Goal: Check status: Check status

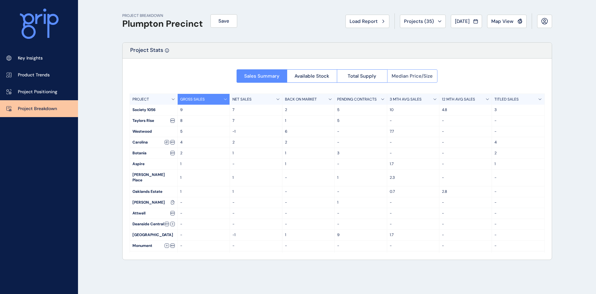
click at [403, 80] on button "Median Price/Size" at bounding box center [412, 75] width 51 height 13
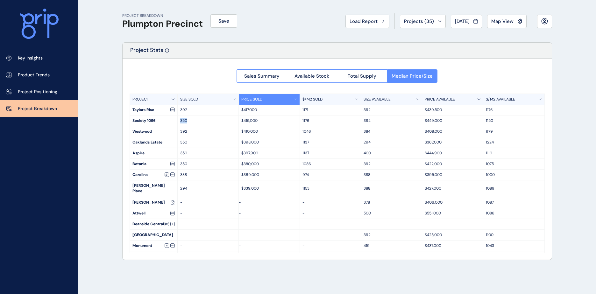
drag, startPoint x: 190, startPoint y: 120, endPoint x: 181, endPoint y: 119, distance: 8.9
click at [181, 119] on p "350" at bounding box center [208, 120] width 56 height 5
drag, startPoint x: 181, startPoint y: 119, endPoint x: 190, endPoint y: 120, distance: 8.9
click at [183, 120] on p "350" at bounding box center [208, 120] width 56 height 5
click at [288, 73] on button "Available Stock" at bounding box center [312, 75] width 50 height 13
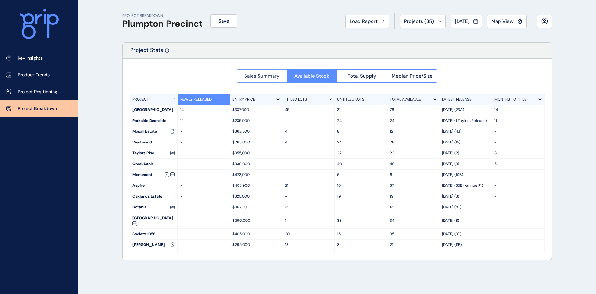
click at [277, 76] on span "Sales Summary" at bounding box center [261, 76] width 35 height 6
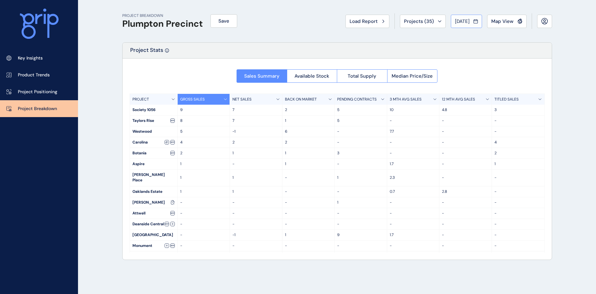
click at [469, 17] on button "[DATE]" at bounding box center [466, 21] width 31 height 13
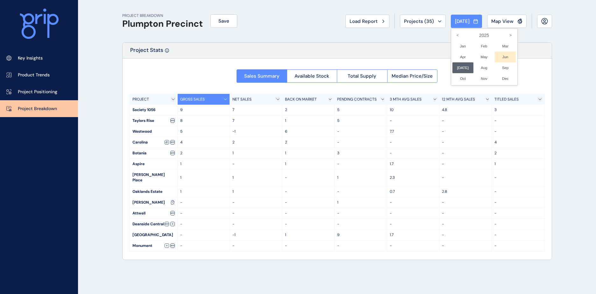
click at [508, 56] on li "Jun No report is available for this period. New months are usually published 5 …" at bounding box center [505, 57] width 21 height 11
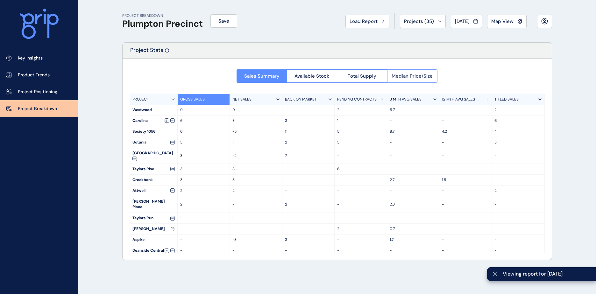
click at [415, 77] on span "Median Price/Size" at bounding box center [412, 76] width 41 height 6
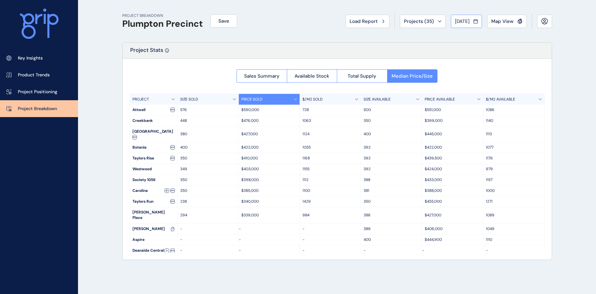
click at [473, 21] on div "[DATE]" at bounding box center [466, 21] width 23 height 6
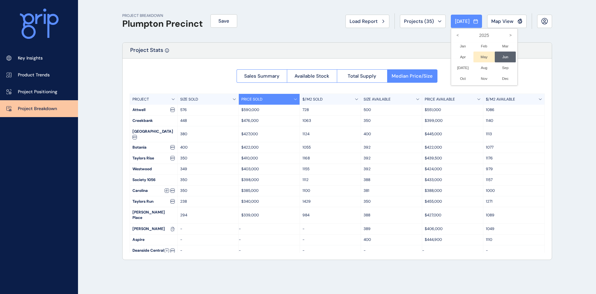
click at [482, 55] on li "May No report is available for this period. New months are usually published 5 …" at bounding box center [484, 57] width 21 height 11
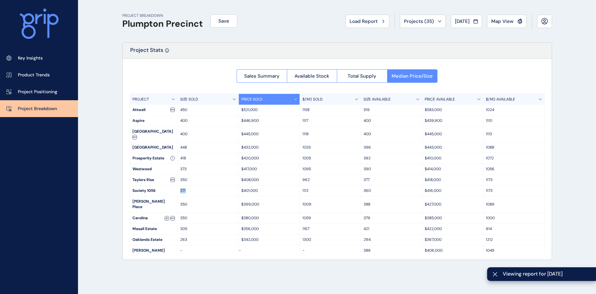
drag, startPoint x: 188, startPoint y: 188, endPoint x: 179, endPoint y: 187, distance: 8.3
click at [179, 187] on div "371" at bounding box center [208, 191] width 61 height 11
click at [468, 24] on span "[DATE]" at bounding box center [462, 21] width 15 height 6
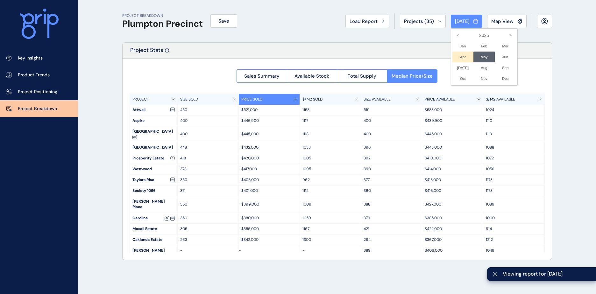
click at [456, 56] on li "Apr No report is available for this period. New months are usually published 5 …" at bounding box center [463, 57] width 21 height 11
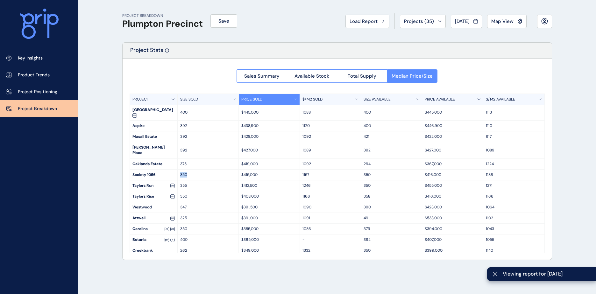
drag, startPoint x: 187, startPoint y: 166, endPoint x: 179, endPoint y: 164, distance: 8.5
click at [179, 170] on div "350" at bounding box center [208, 175] width 61 height 11
click at [471, 20] on div "[DATE]" at bounding box center [466, 21] width 23 height 6
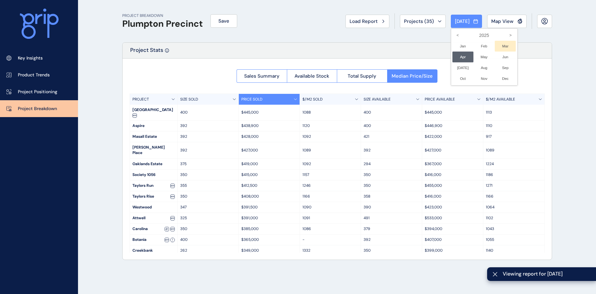
click at [501, 47] on li "Mar No report is available for this period. New months are usually published 5 …" at bounding box center [505, 46] width 21 height 11
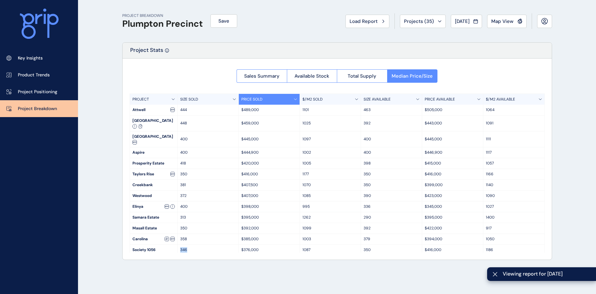
drag, startPoint x: 190, startPoint y: 240, endPoint x: 179, endPoint y: 240, distance: 10.2
click at [179, 245] on div "346" at bounding box center [208, 250] width 61 height 11
drag, startPoint x: 179, startPoint y: 240, endPoint x: 188, endPoint y: 242, distance: 9.1
click at [184, 247] on p "346" at bounding box center [208, 249] width 56 height 5
